Goal: Navigation & Orientation: Find specific page/section

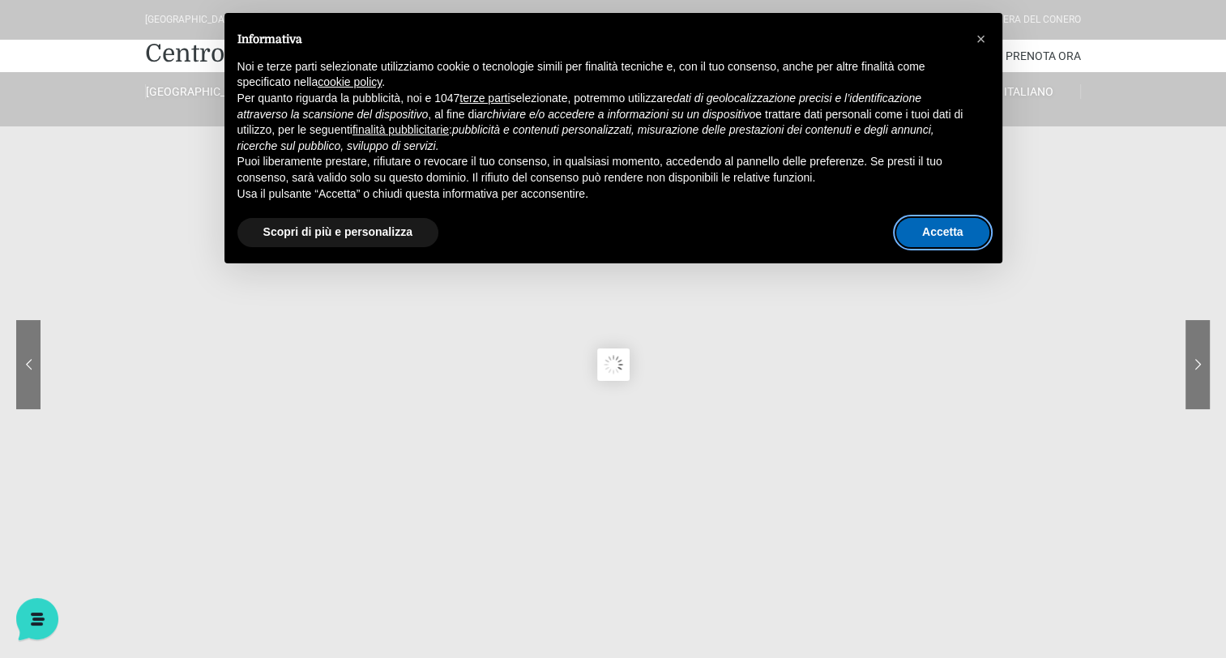
click at [954, 229] on button "Accetta" at bounding box center [942, 232] width 93 height 29
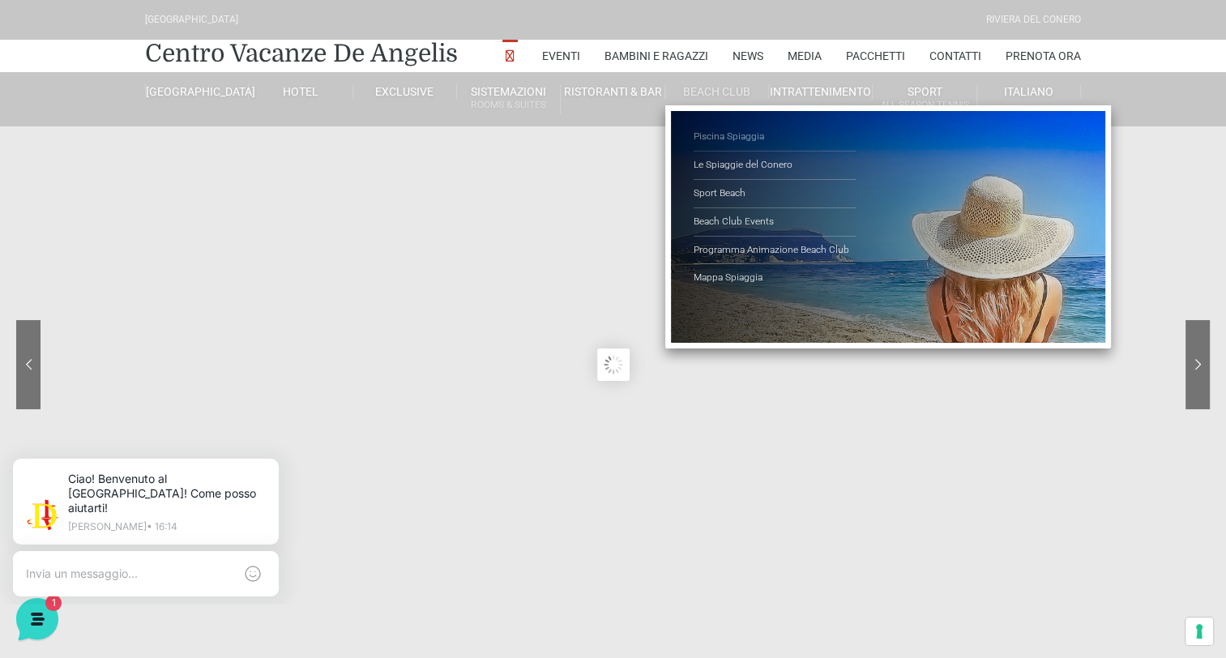
click at [739, 135] on link "Piscina Spiaggia" at bounding box center [775, 137] width 162 height 28
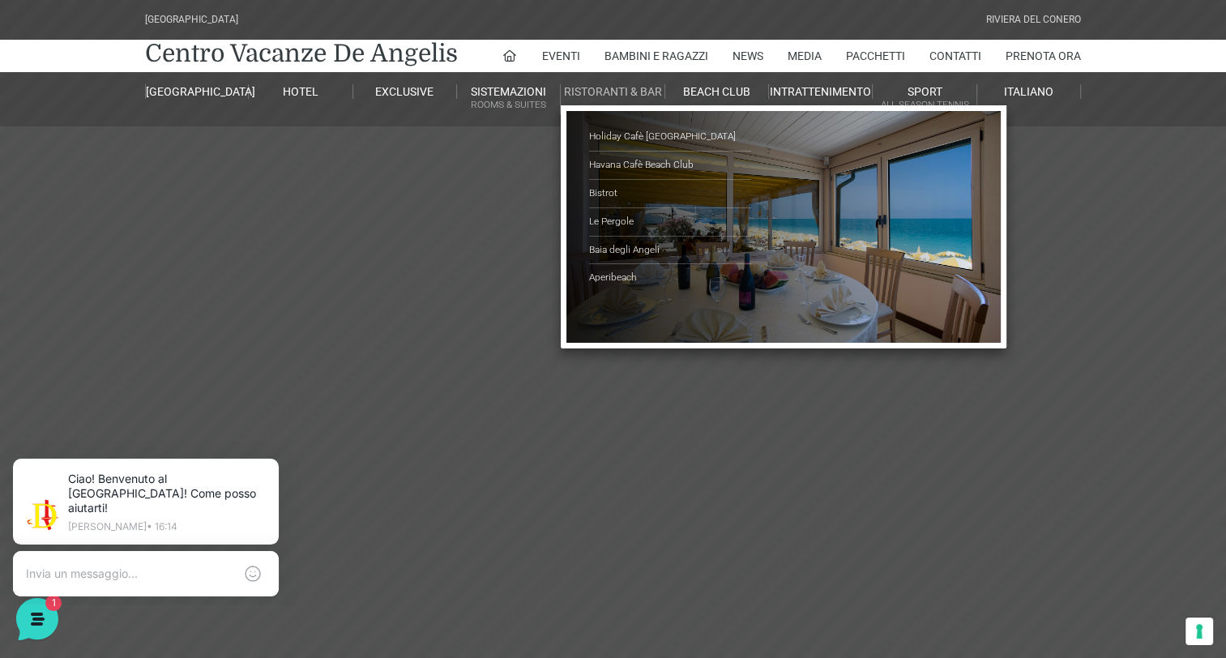
click at [587, 93] on link "Ristoranti & Bar" at bounding box center [613, 91] width 104 height 15
